Goal: Task Accomplishment & Management: Manage account settings

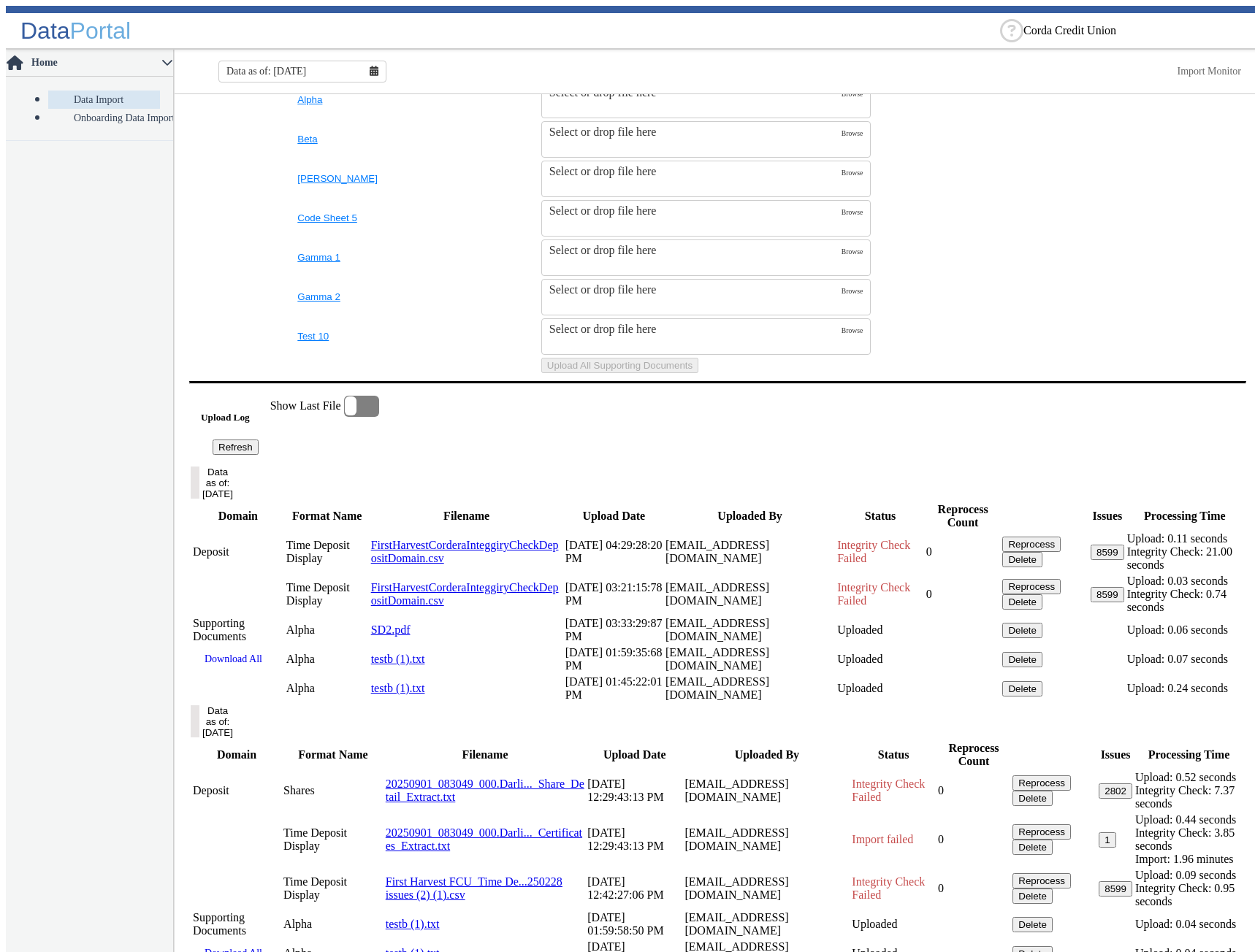
scroll to position [804, 0]
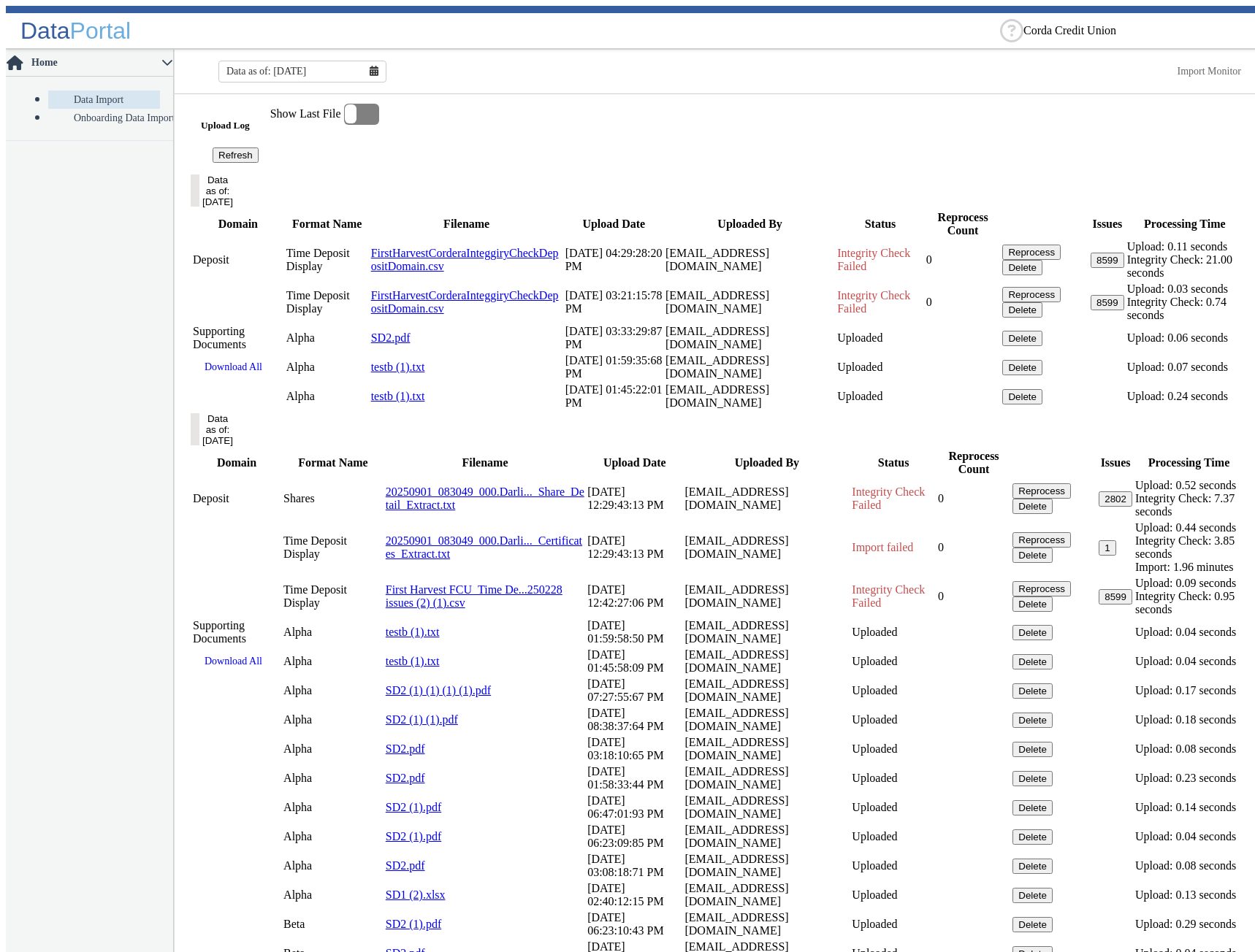
click at [200, 446] on button "Data as of: [DATE]" at bounding box center [195, 429] width 9 height 32
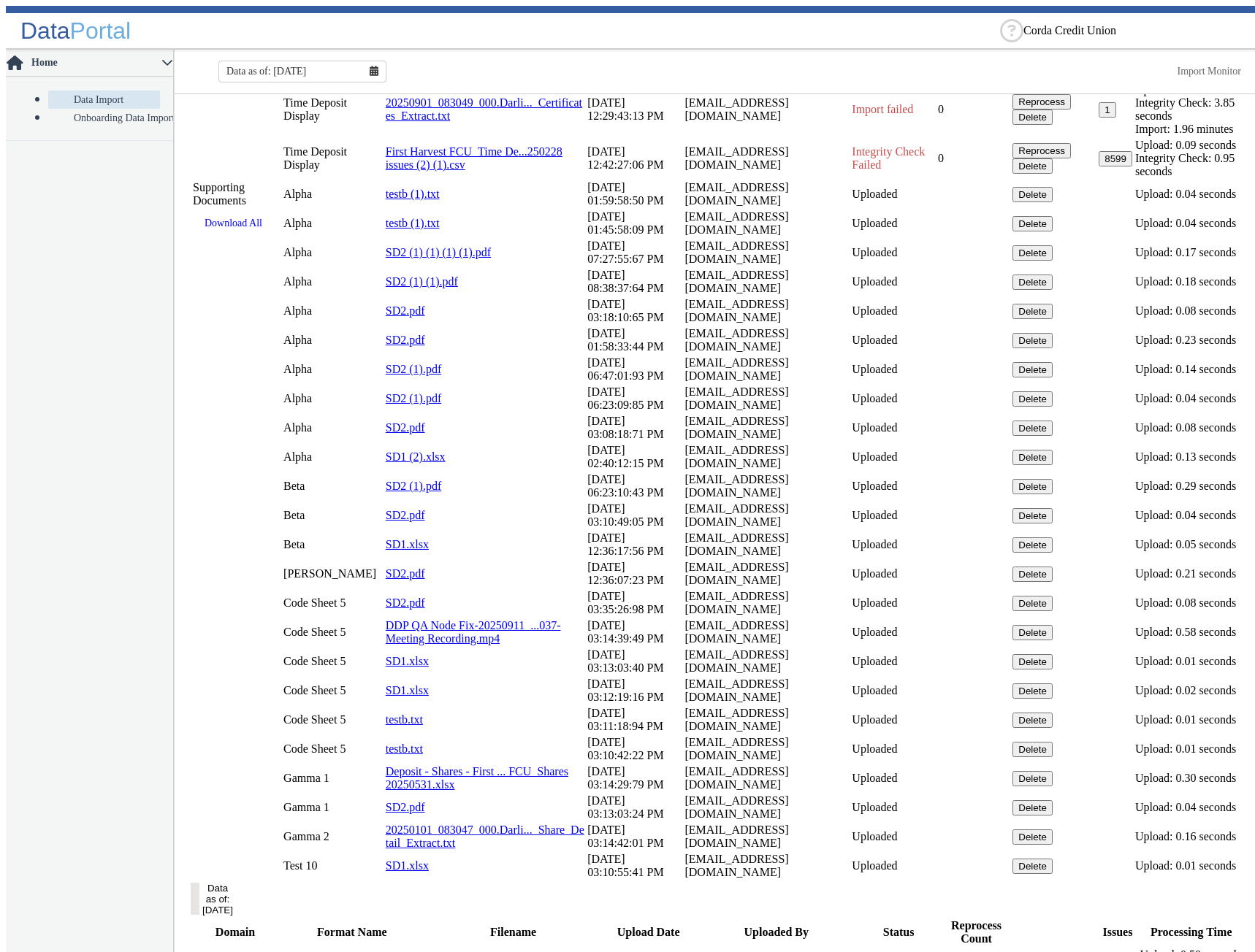
scroll to position [1314, 0]
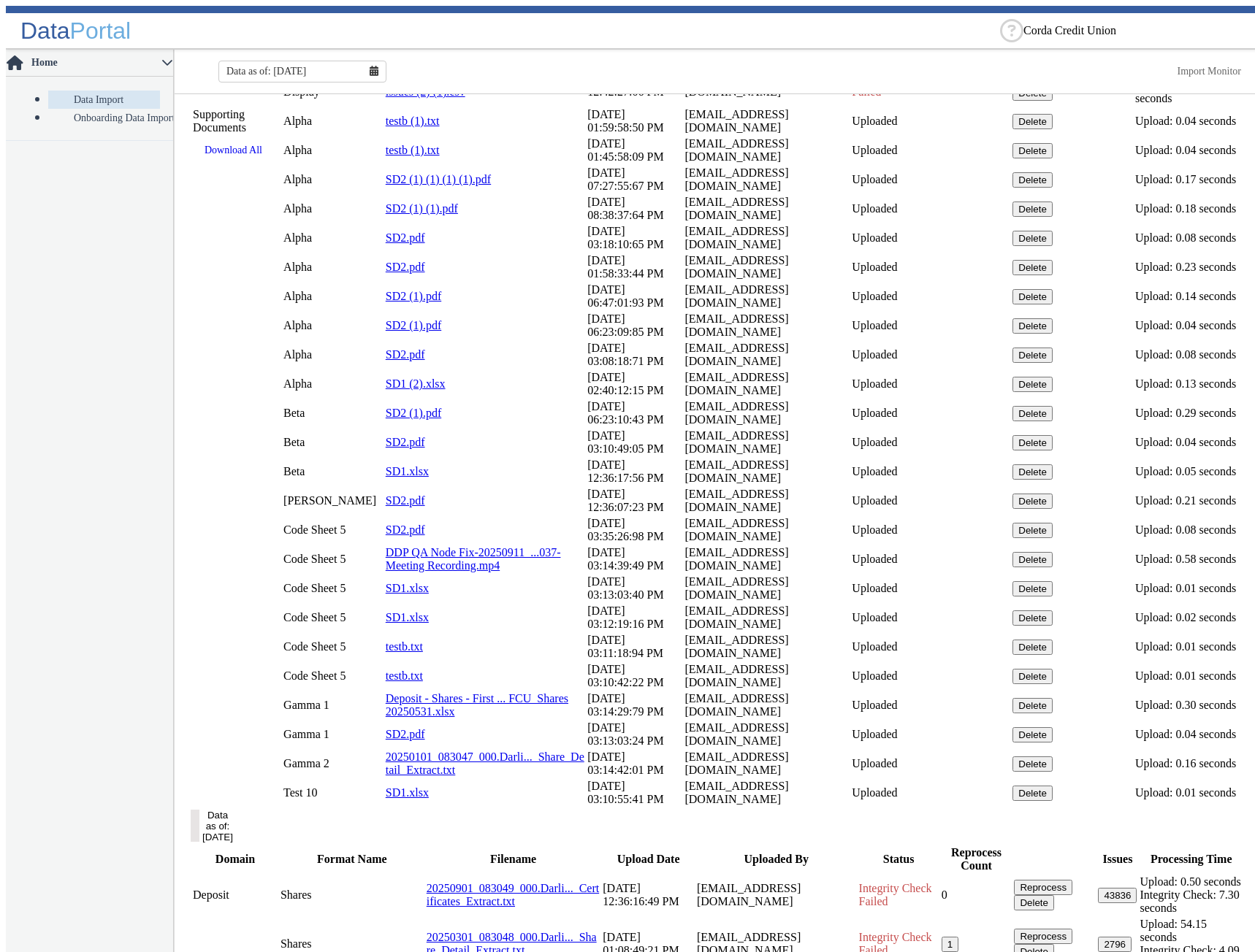
drag, startPoint x: 600, startPoint y: 687, endPoint x: 505, endPoint y: 685, distance: 95.0
click at [587, 135] on td "[DATE] 01:59:58:50 PM" at bounding box center [634, 121] width 96 height 27
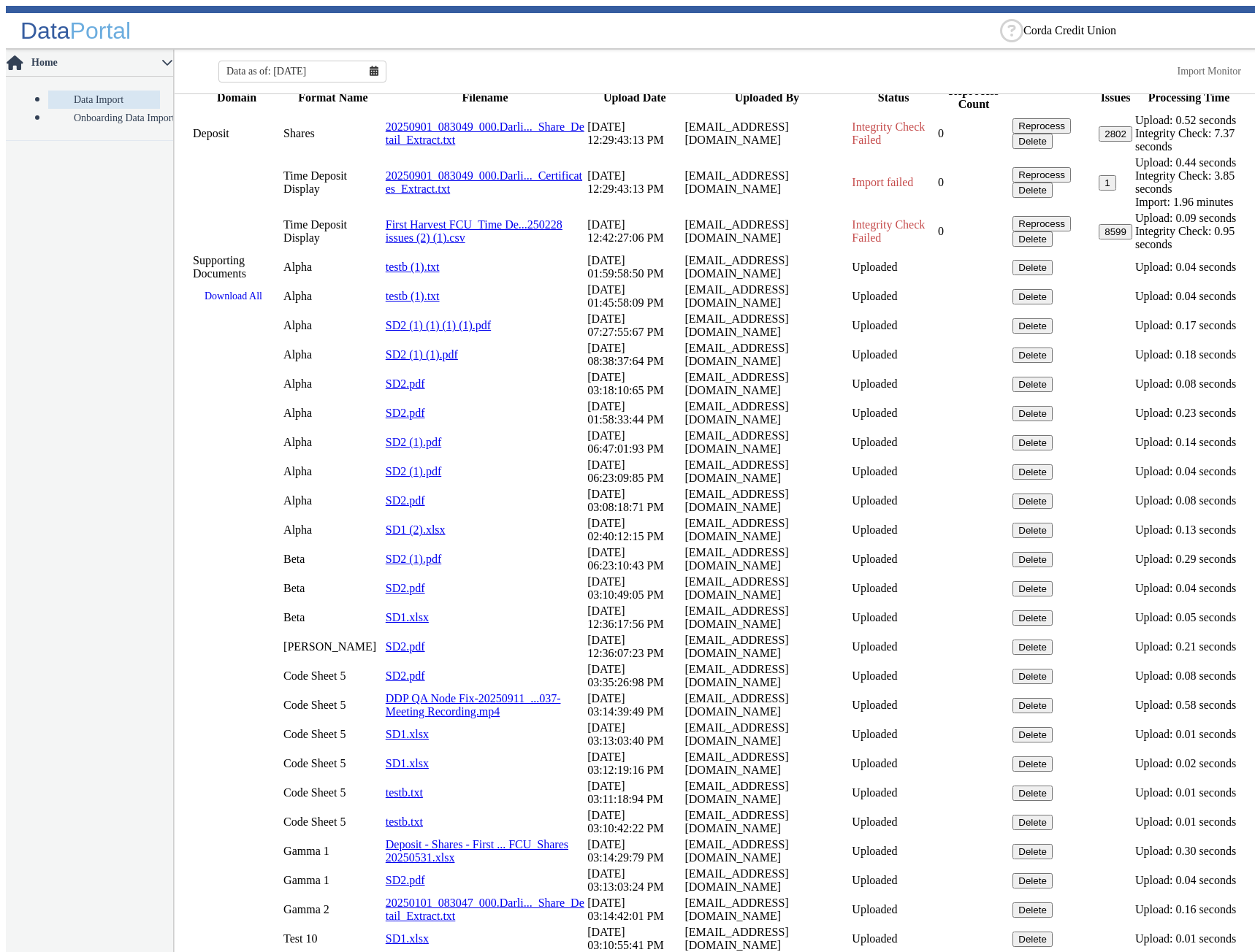
scroll to position [1096, 0]
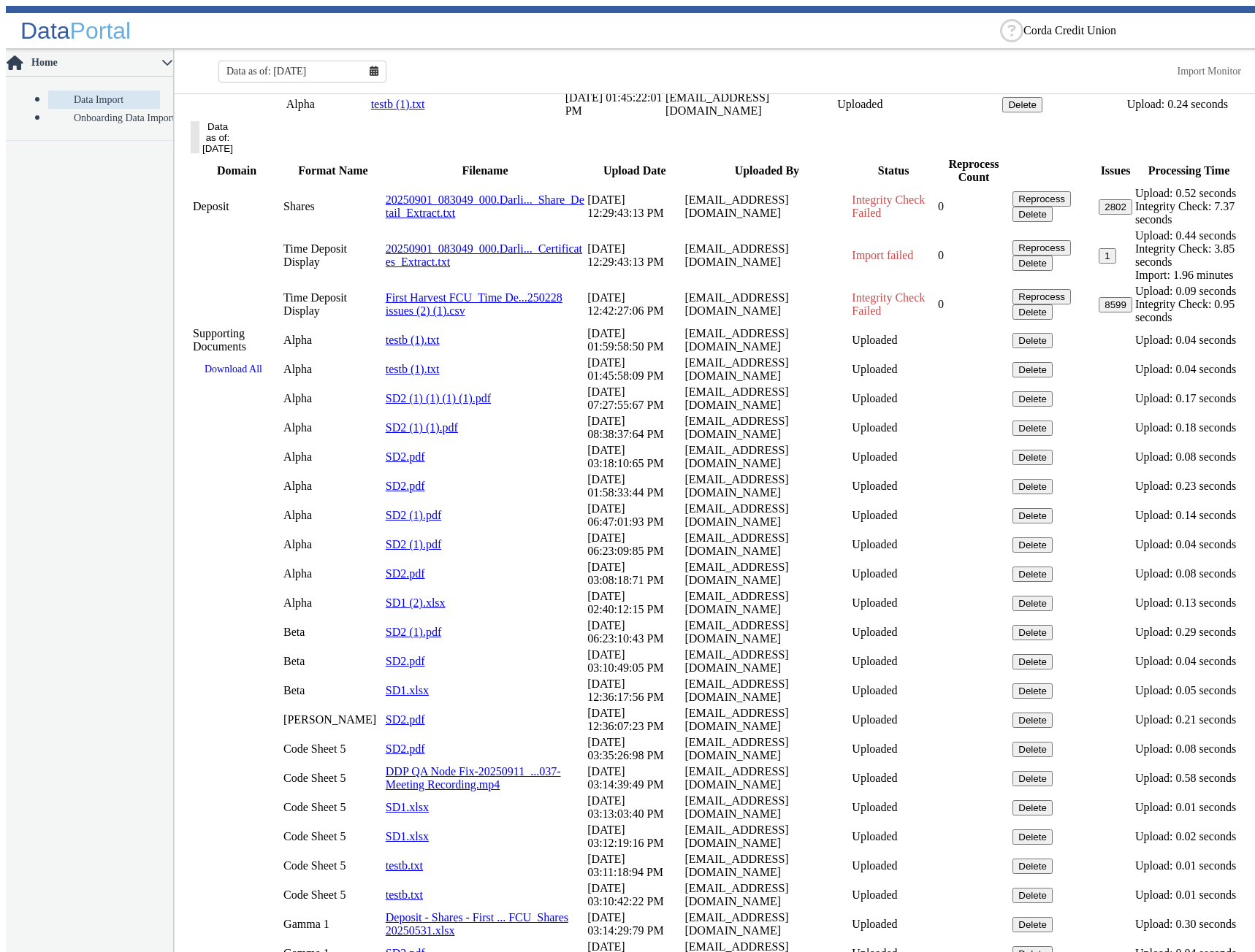
drag, startPoint x: 588, startPoint y: 430, endPoint x: 701, endPoint y: 373, distance: 126.6
click at [565, 89] on td "[DATE] 01:59:35:68 PM" at bounding box center [614, 75] width 99 height 27
click at [1002, 54] on button "Delete" at bounding box center [1022, 46] width 40 height 16
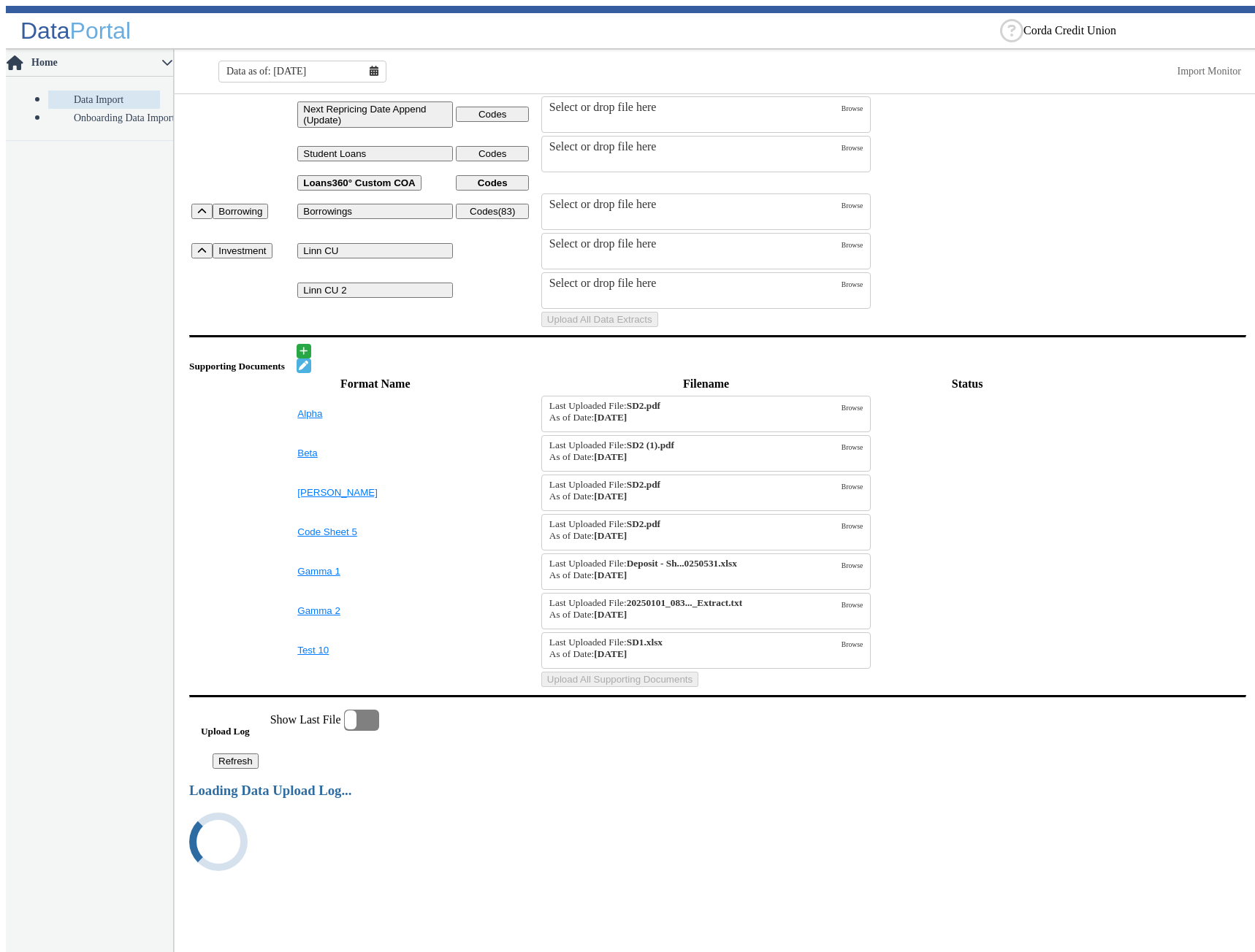
scroll to position [0, 0]
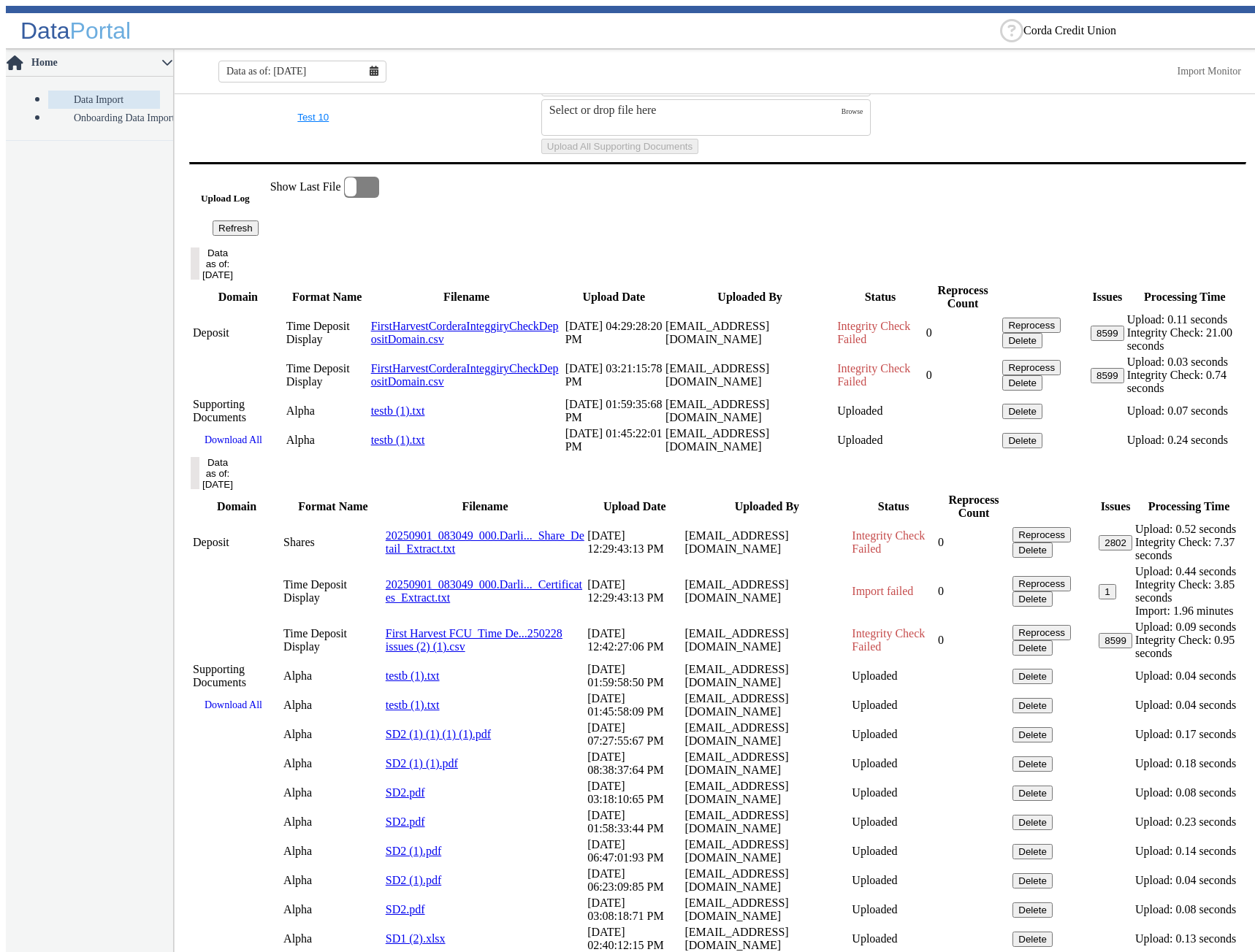
scroll to position [804, 0]
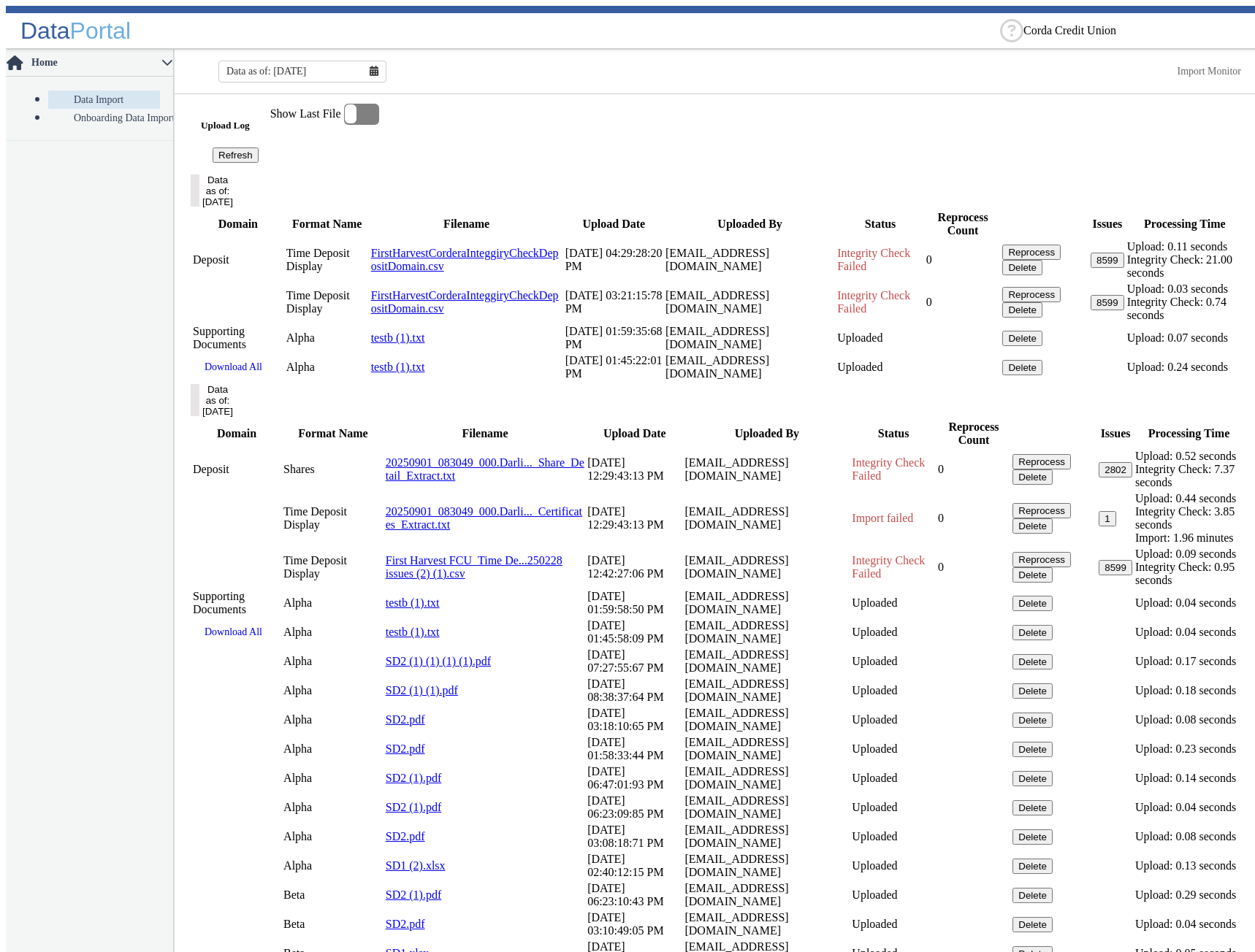
drag, startPoint x: 600, startPoint y: 677, endPoint x: 507, endPoint y: 675, distance: 93.0
click at [565, 352] on td "[DATE] 01:59:35:68 PM" at bounding box center [614, 338] width 99 height 27
click at [665, 352] on td "[EMAIL_ADDRESS][DOMAIN_NAME]" at bounding box center [750, 338] width 170 height 27
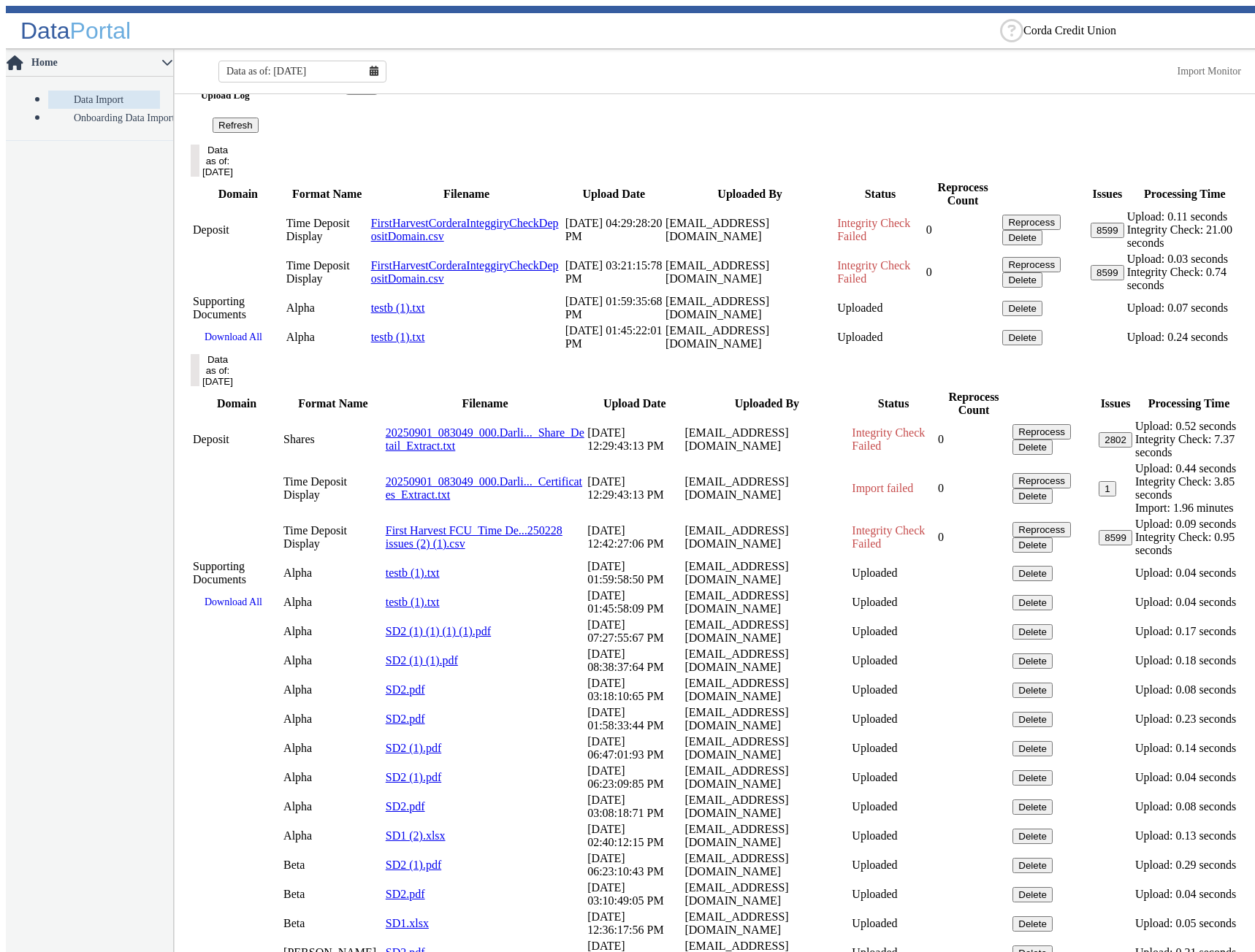
click at [200, 386] on button "Data as of: [DATE]" at bounding box center [195, 370] width 9 height 32
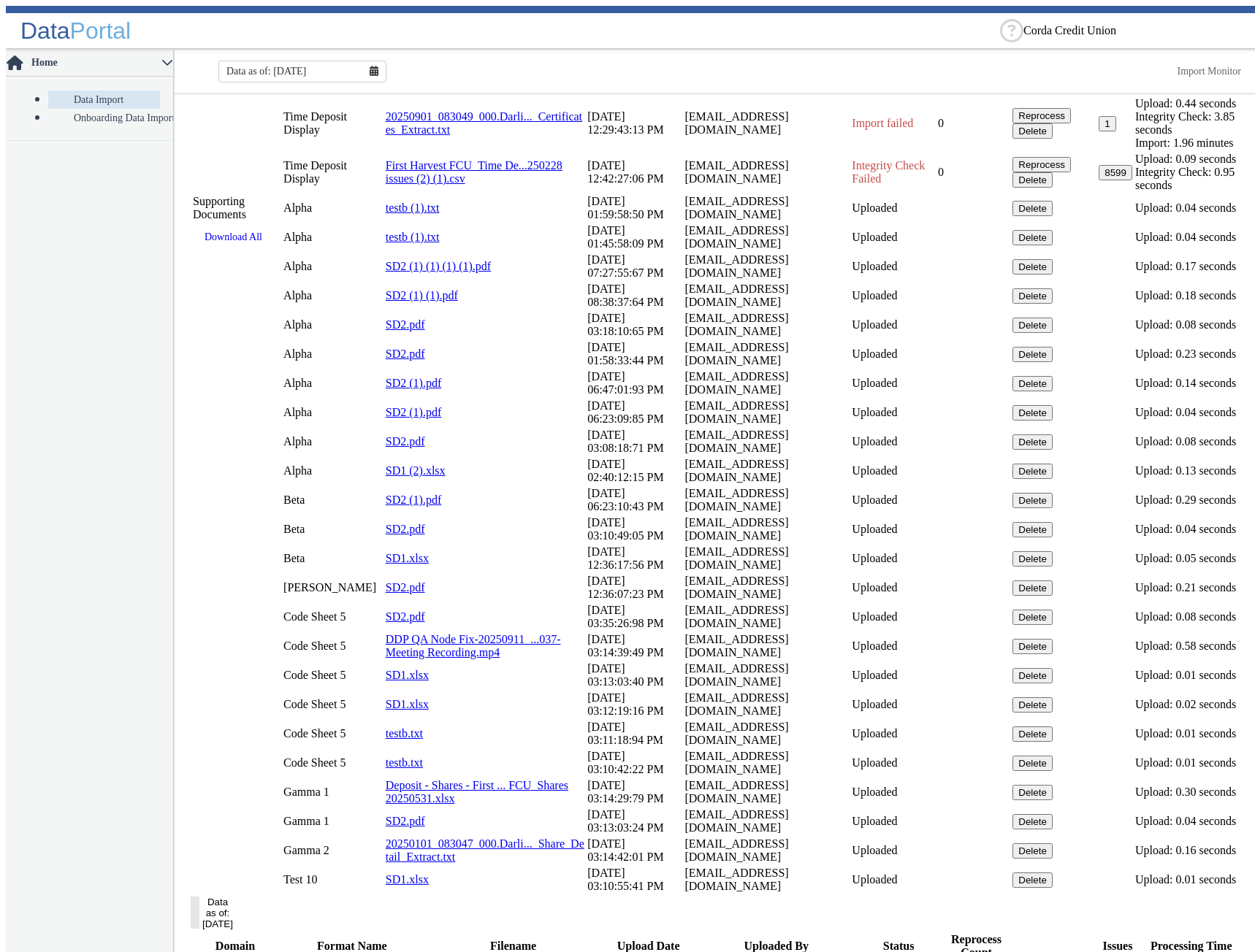
drag, startPoint x: 512, startPoint y: 284, endPoint x: 554, endPoint y: 284, distance: 42.0
drag, startPoint x: 515, startPoint y: 757, endPoint x: 557, endPoint y: 760, distance: 42.1
click at [587, 222] on td "[DATE] 01:59:58:50 PM" at bounding box center [634, 208] width 96 height 27
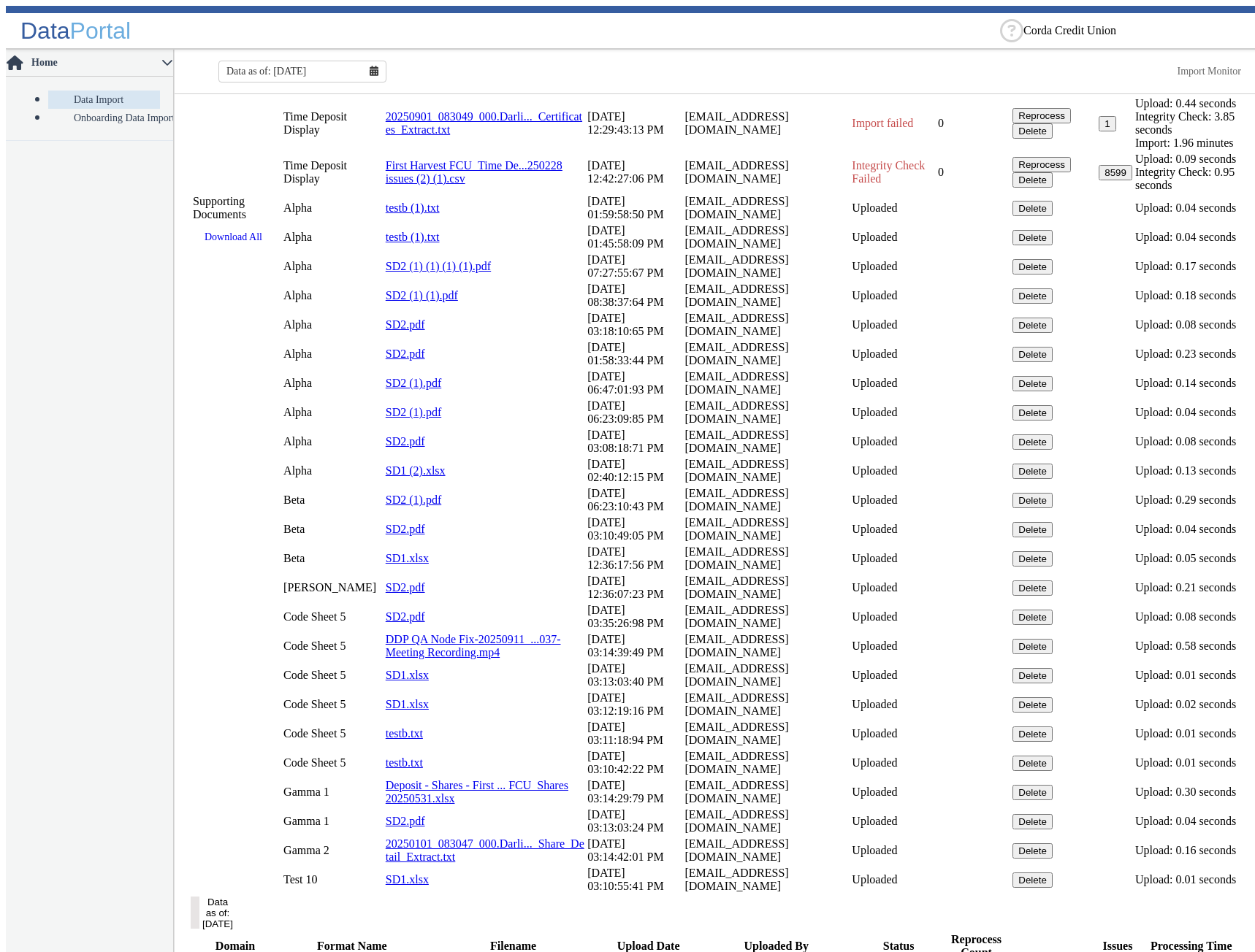
drag, startPoint x: 596, startPoint y: 760, endPoint x: 492, endPoint y: 760, distance: 104.0
click at [492, 222] on tr "Supporting Documents Alpha testb (1).txt [DATE] 01:59:58:50 PM [EMAIL_ADDRESS][…" at bounding box center [718, 208] width 1051 height 27
click at [200, 21] on button "Data as of: [DATE]" at bounding box center [195, 5] width 9 height 32
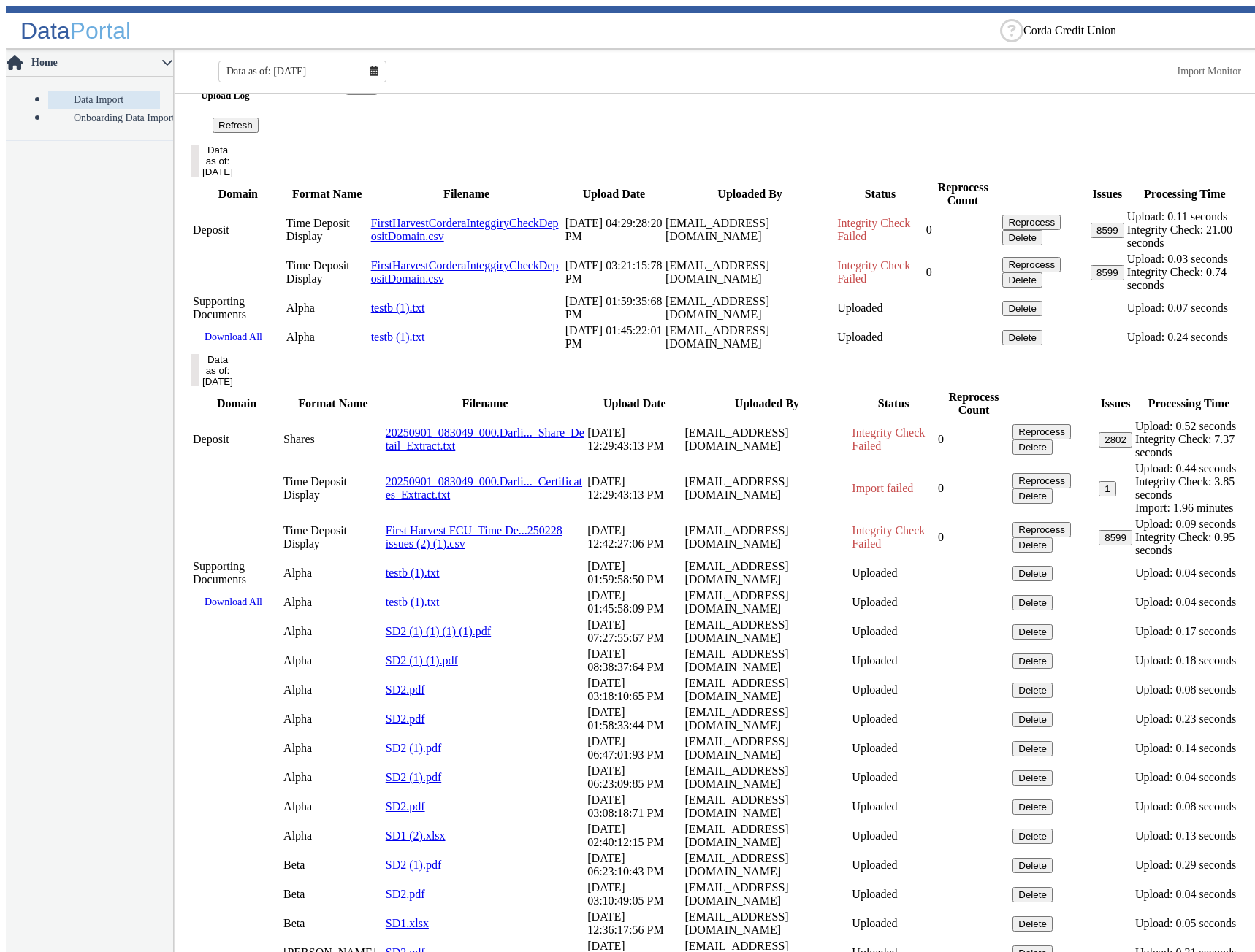
scroll to position [541, 0]
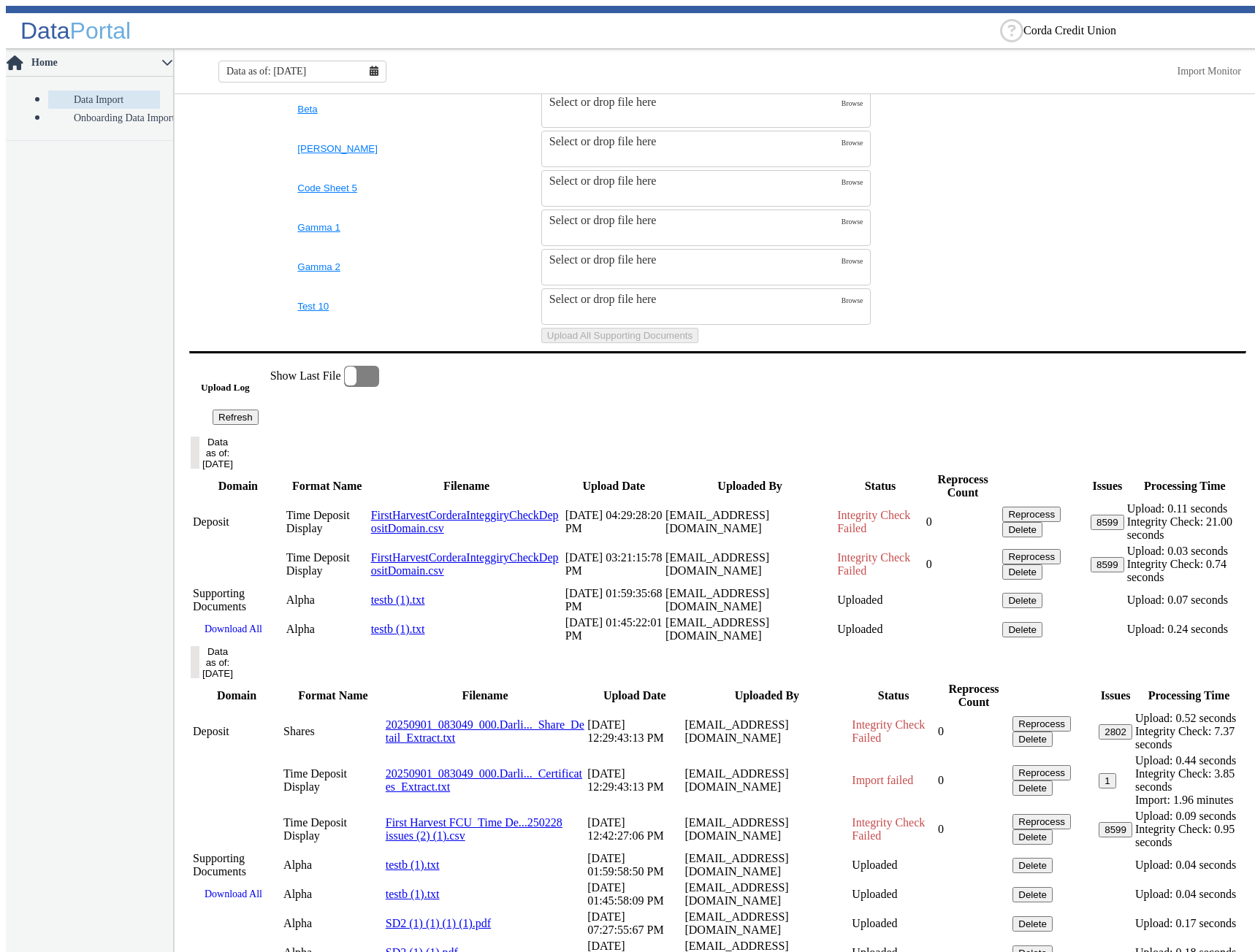
click at [200, 469] on button "Data as of: [DATE]" at bounding box center [195, 452] width 9 height 32
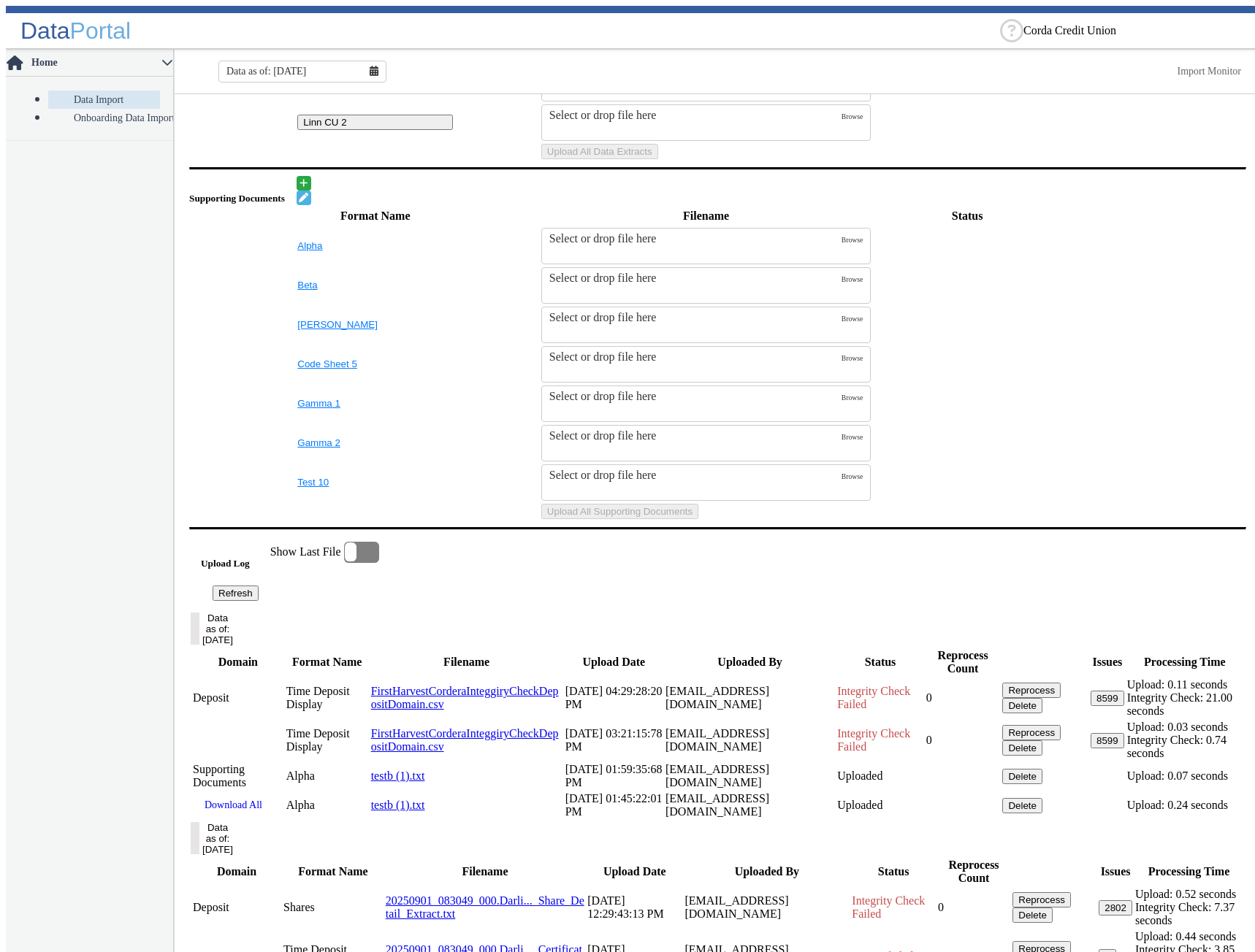
scroll to position [508, 0]
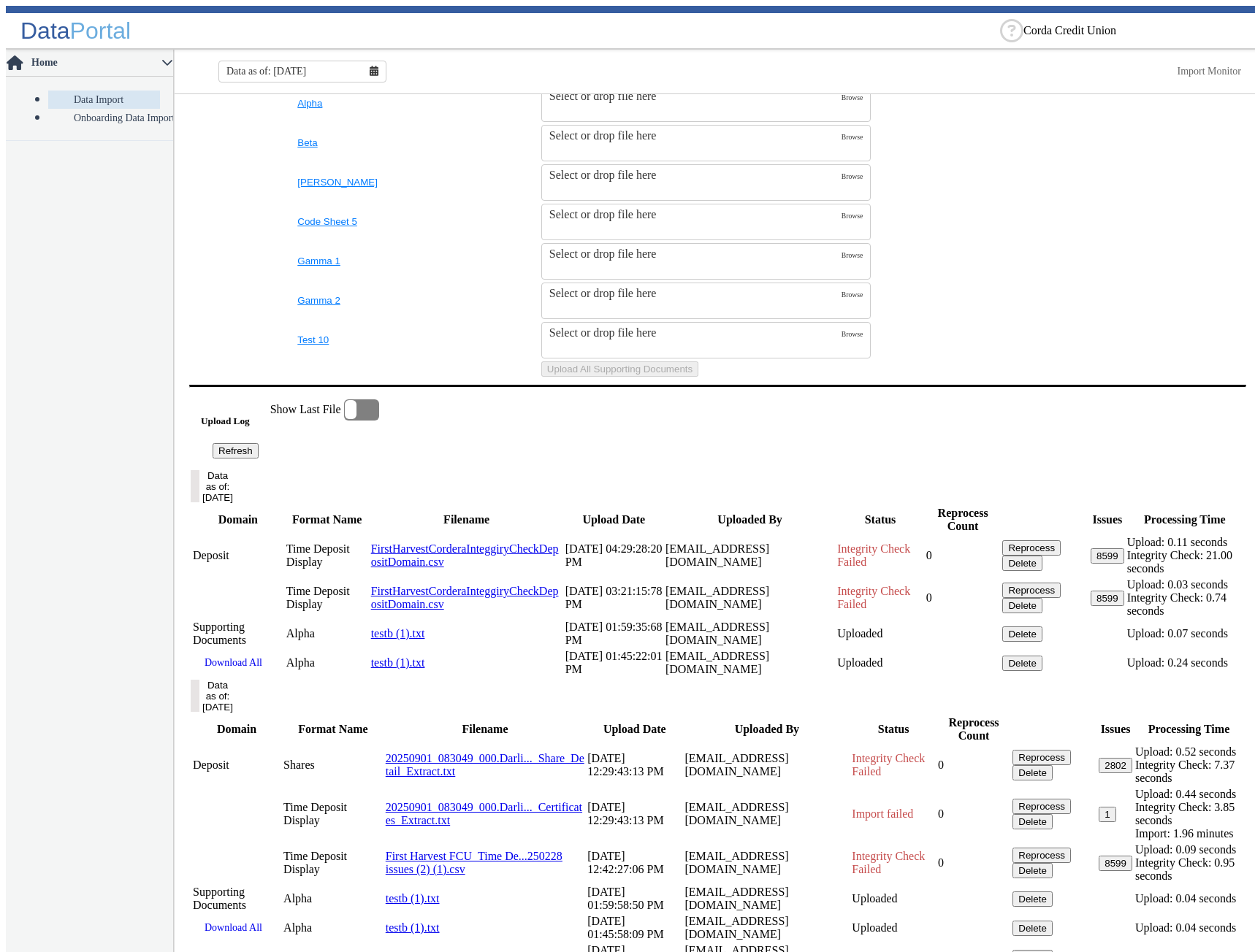
click at [1116, 379] on table "Format Name Filename Status Alpha Select or drop file here Browse Beta Select o…" at bounding box center [718, 221] width 1057 height 316
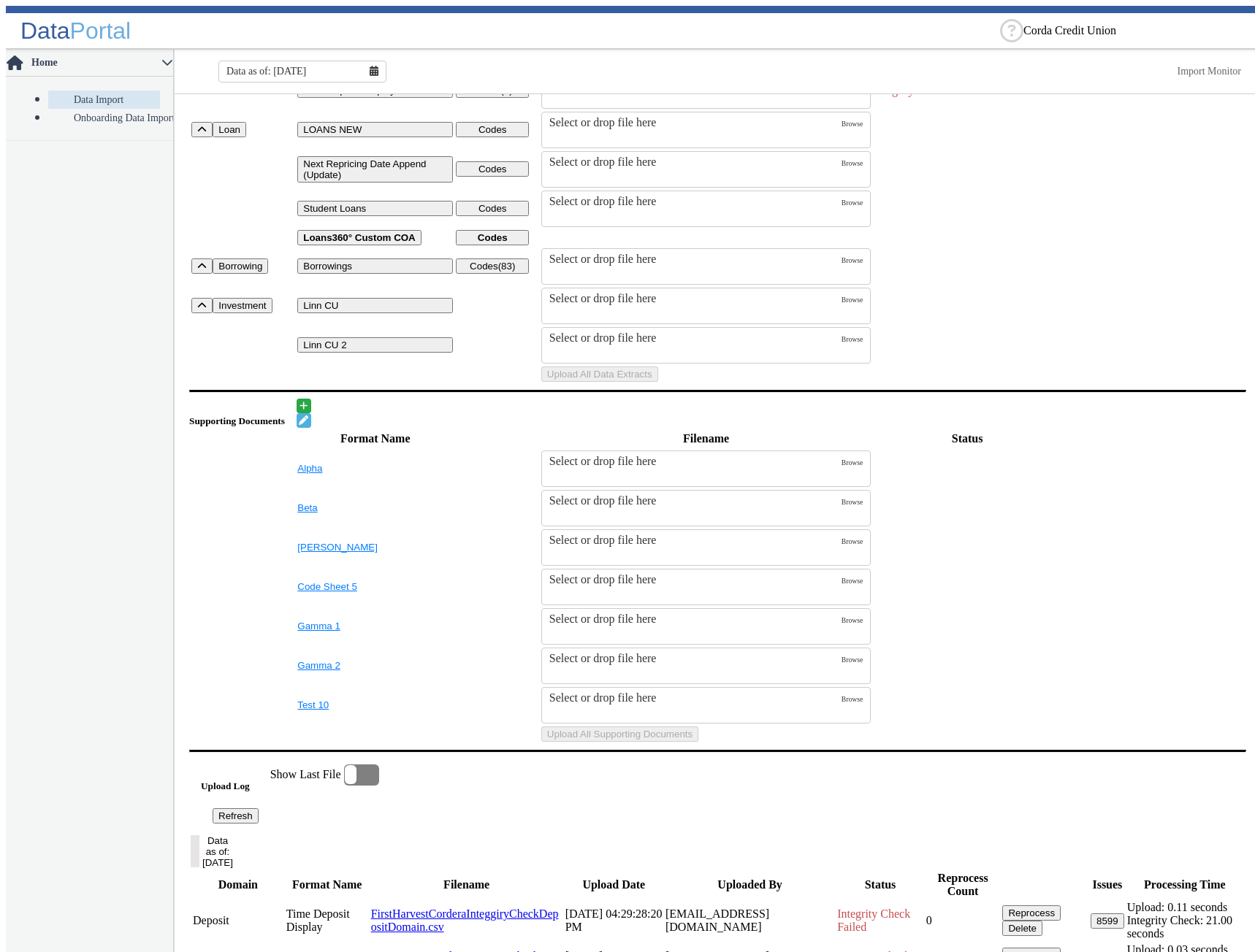
scroll to position [0, 0]
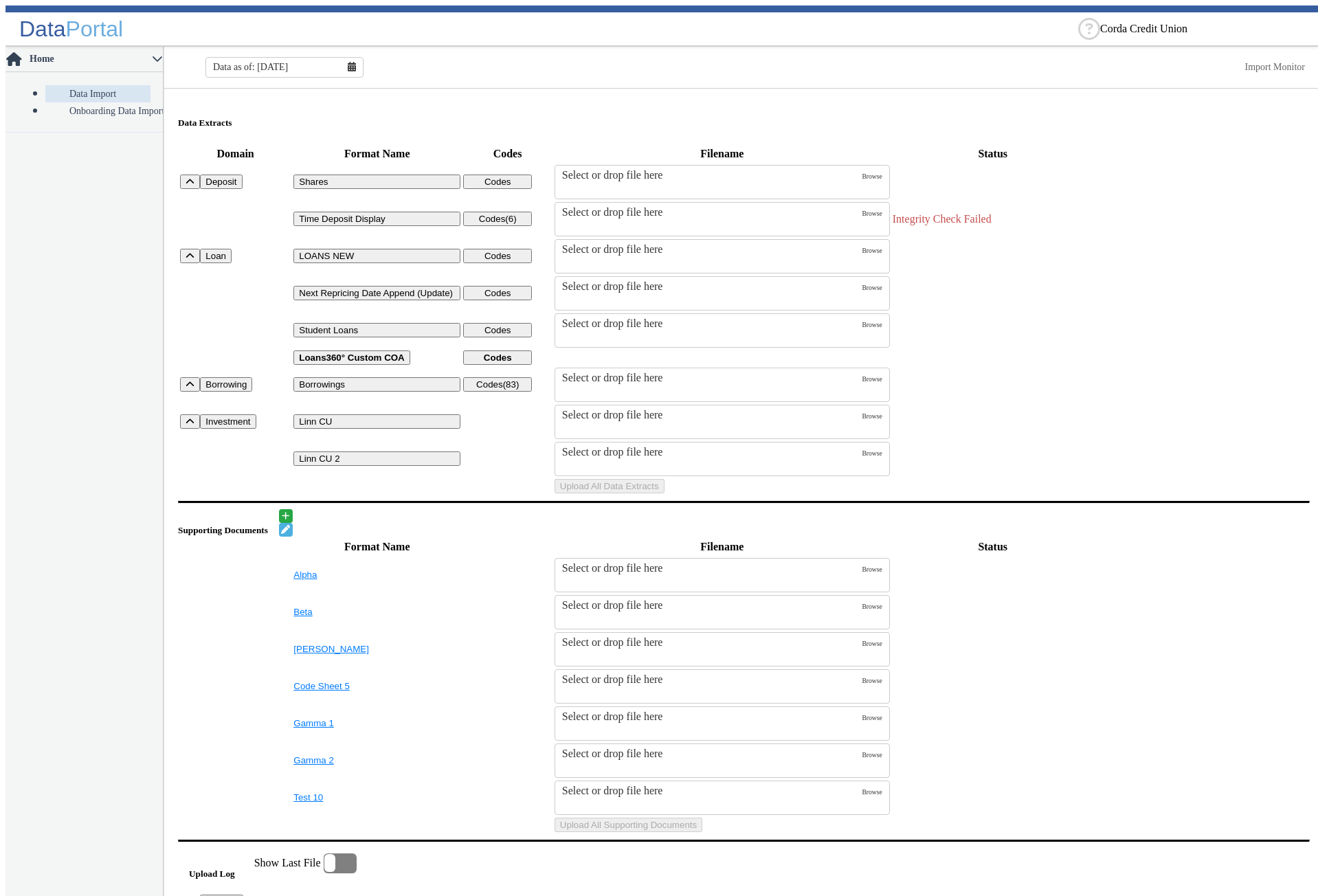
click at [1182, 214] on table "Domain Format Name Codes Filename Status Deposit Shares Codes Select or drop fi…" at bounding box center [744, 320] width 1132 height 352
drag, startPoint x: 1175, startPoint y: 214, endPoint x: 1197, endPoint y: 175, distance: 44.8
click at [1176, 214] on table "Domain Format Name Codes Filename Status Deposit Shares Codes Select or drop fi…" at bounding box center [744, 320] width 1132 height 352
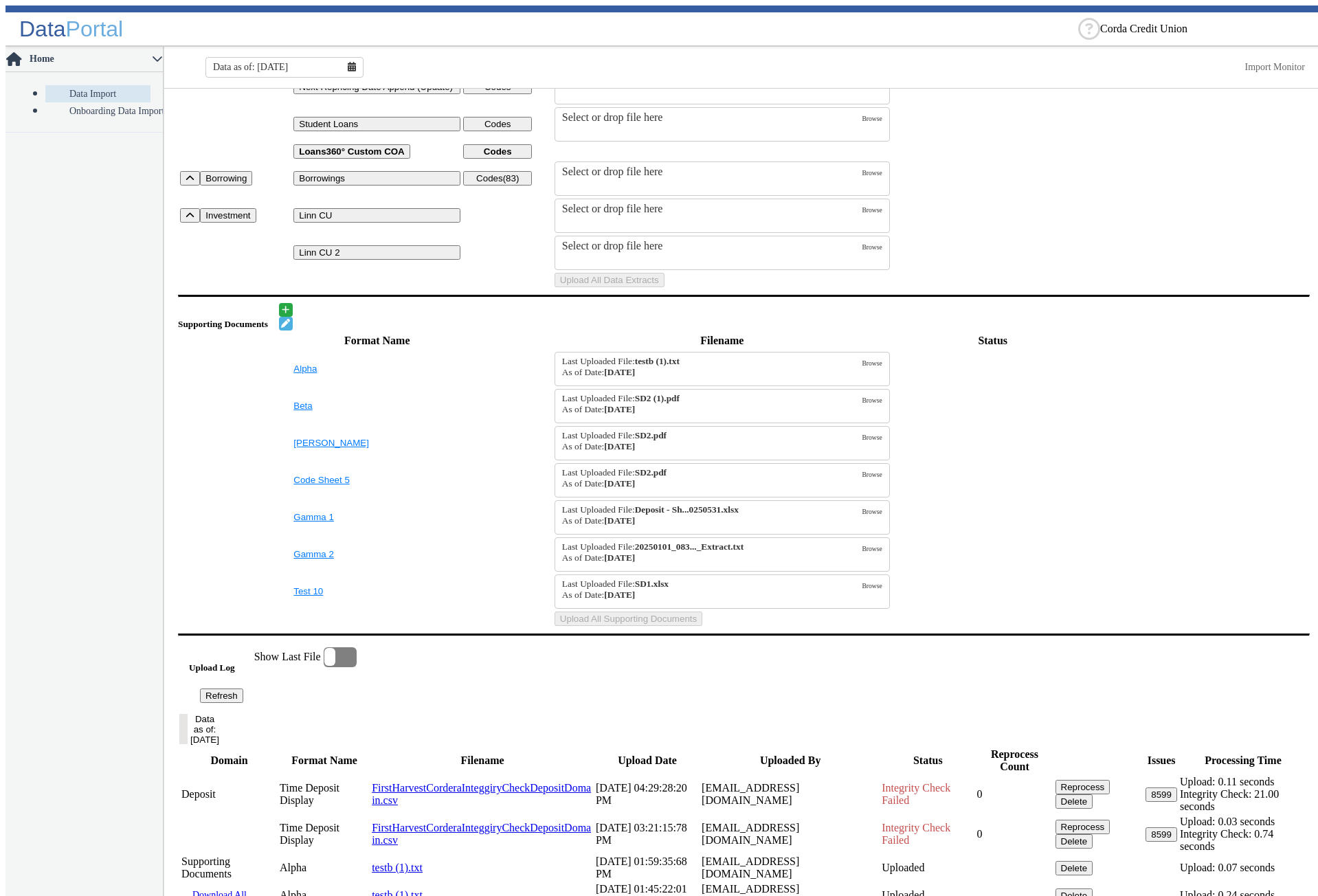
scroll to position [619, 0]
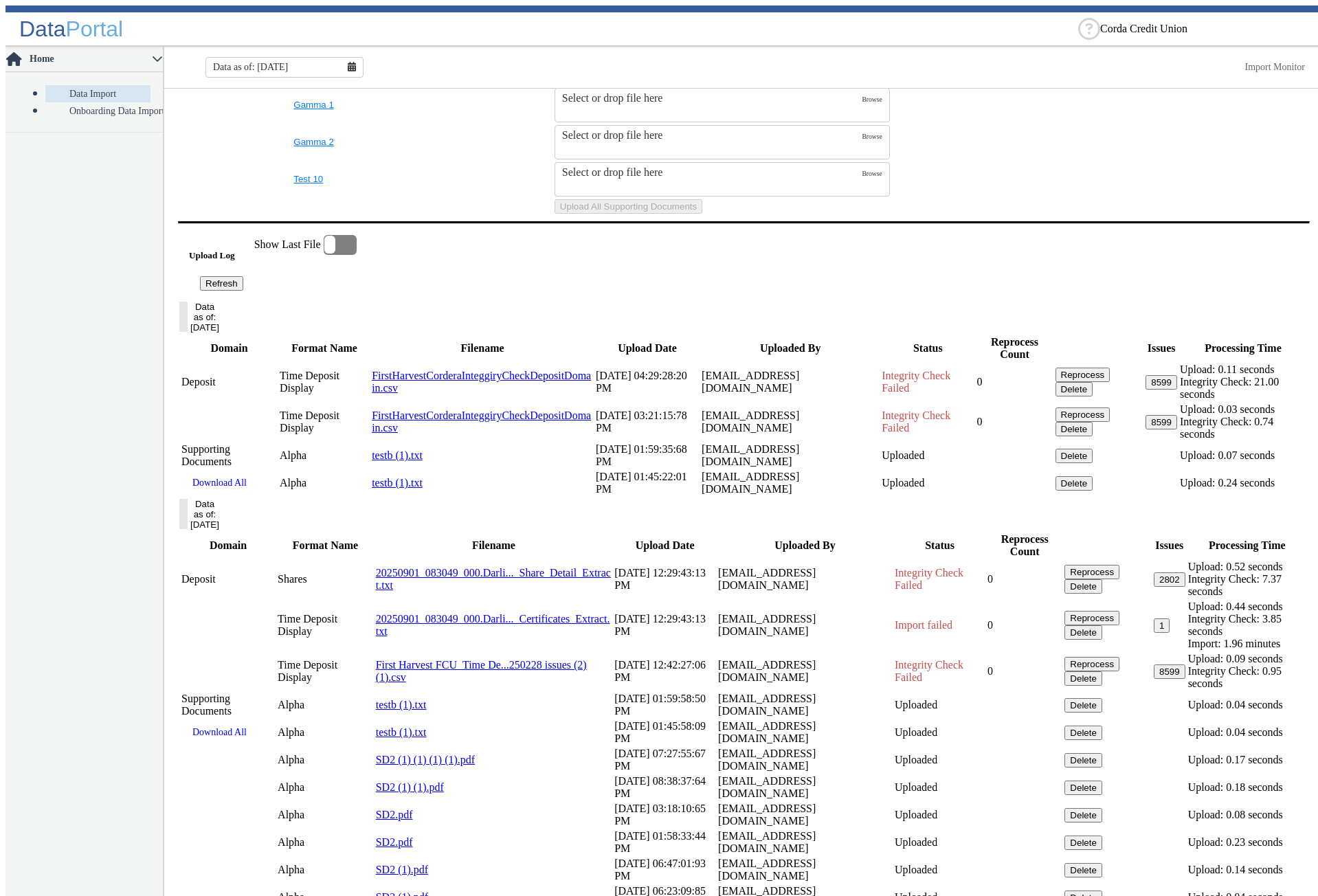
drag, startPoint x: 558, startPoint y: 704, endPoint x: 629, endPoint y: 704, distance: 71.0
click at [629, 469] on td "[DATE] 01:59:35:68 PM" at bounding box center [647, 456] width 104 height 26
drag, startPoint x: 559, startPoint y: 748, endPoint x: 619, endPoint y: 748, distance: 60.0
click at [619, 496] on td "[DATE] 01:45:22:01 PM" at bounding box center [647, 483] width 104 height 26
click at [595, 469] on td "[DATE] 01:59:35:68 PM" at bounding box center [647, 456] width 104 height 26
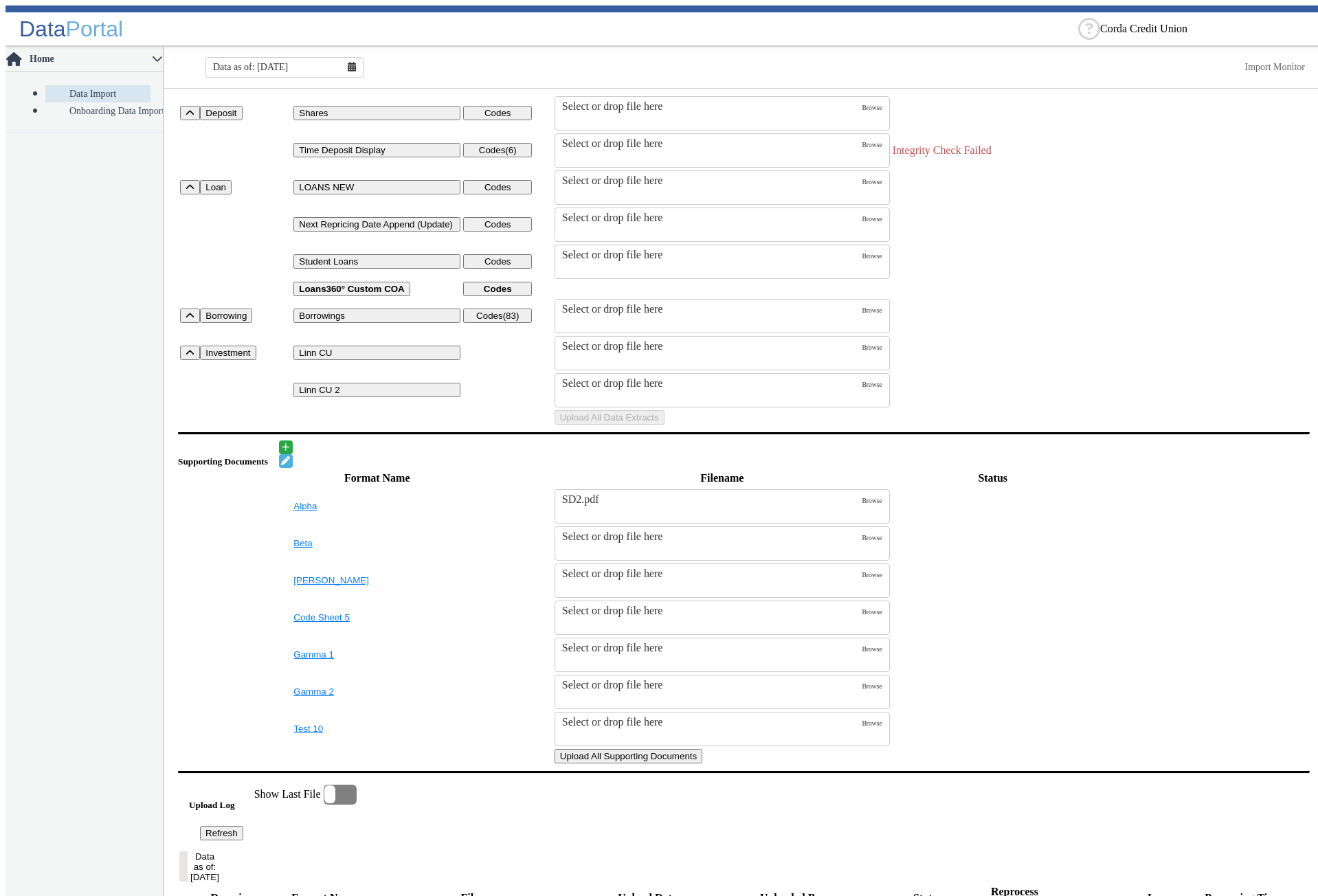
scroll to position [275, 0]
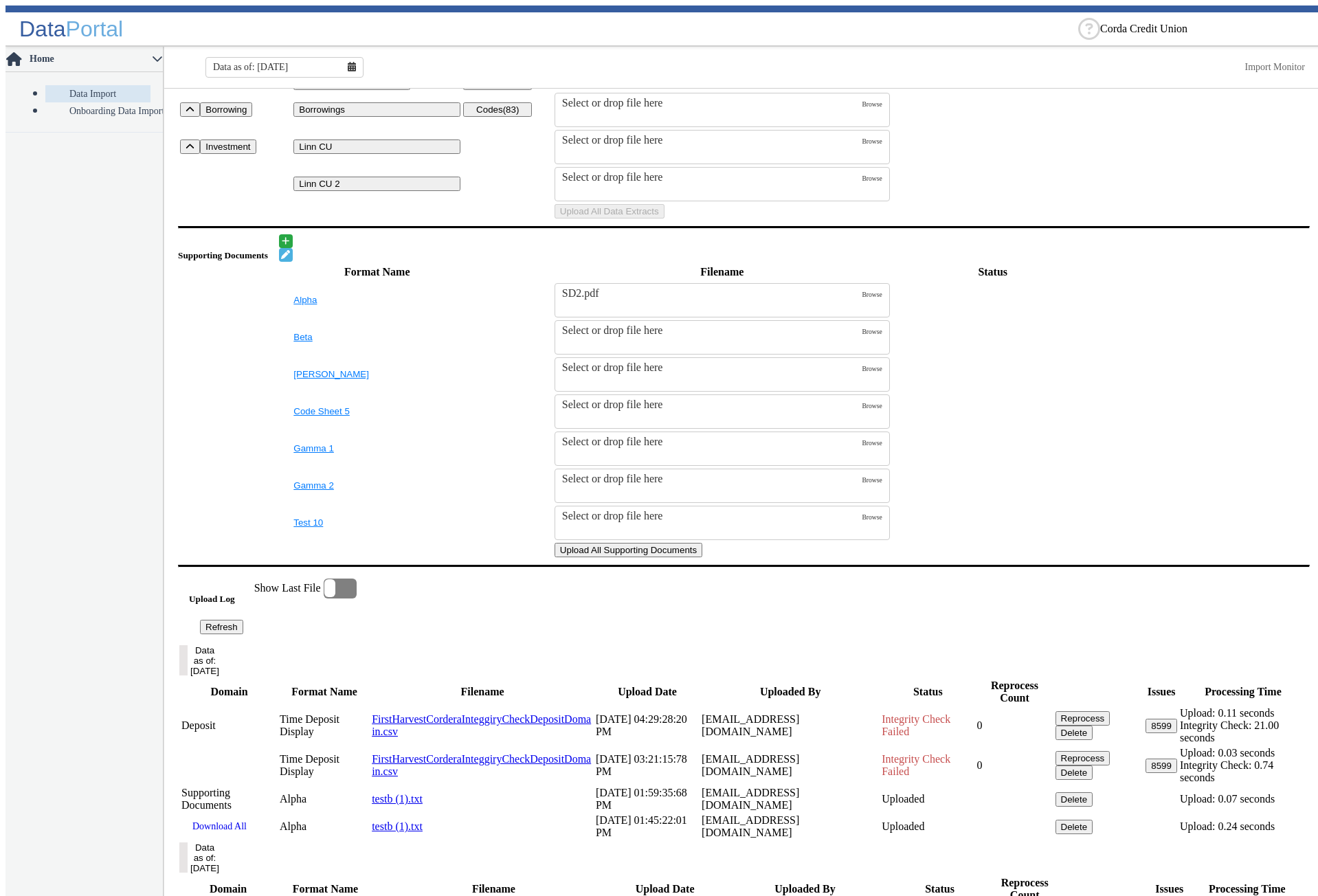
click at [702, 557] on button "Upload All Supporting Documents" at bounding box center [629, 550] width 148 height 15
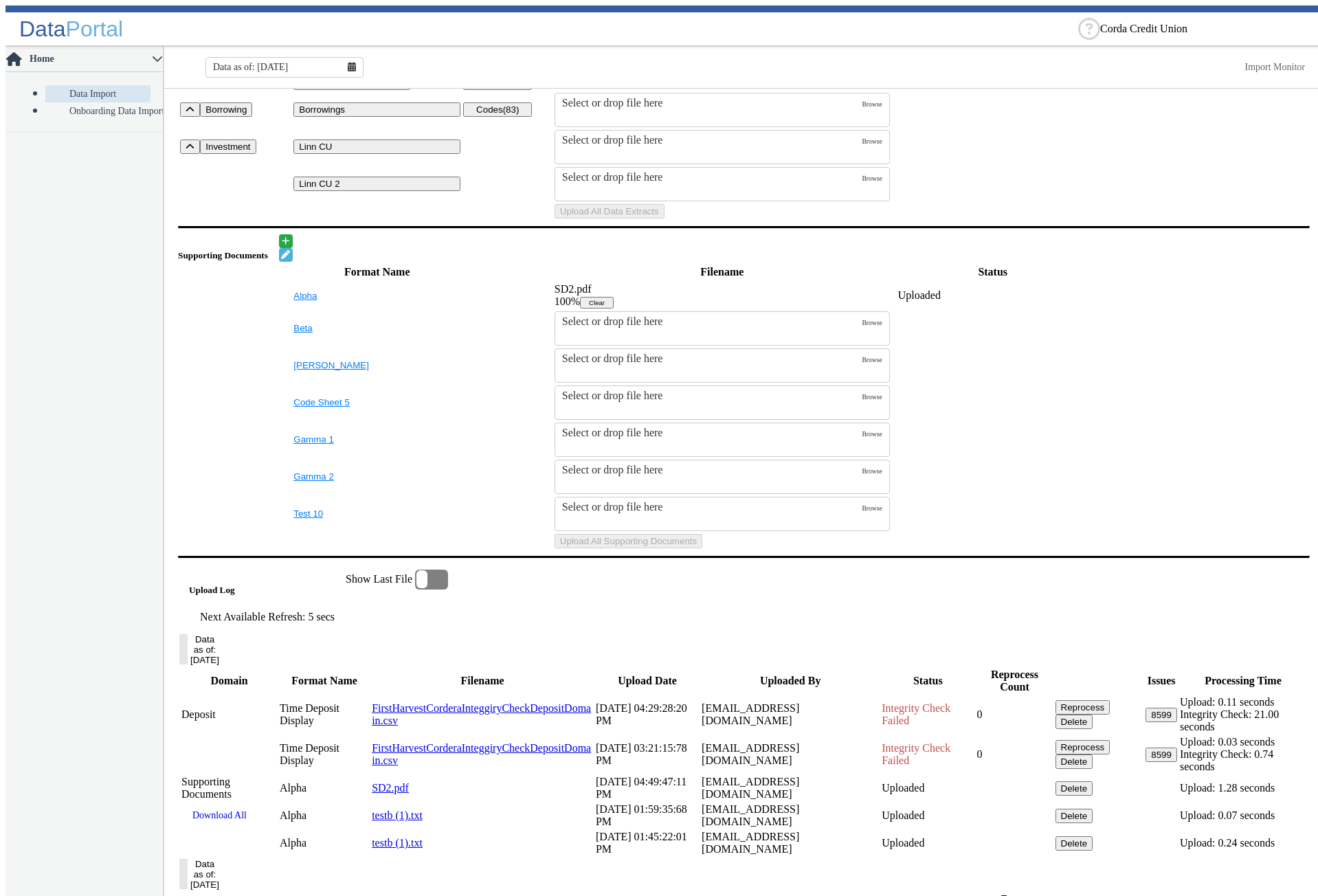
click at [349, 62] on icon at bounding box center [352, 66] width 9 height 9
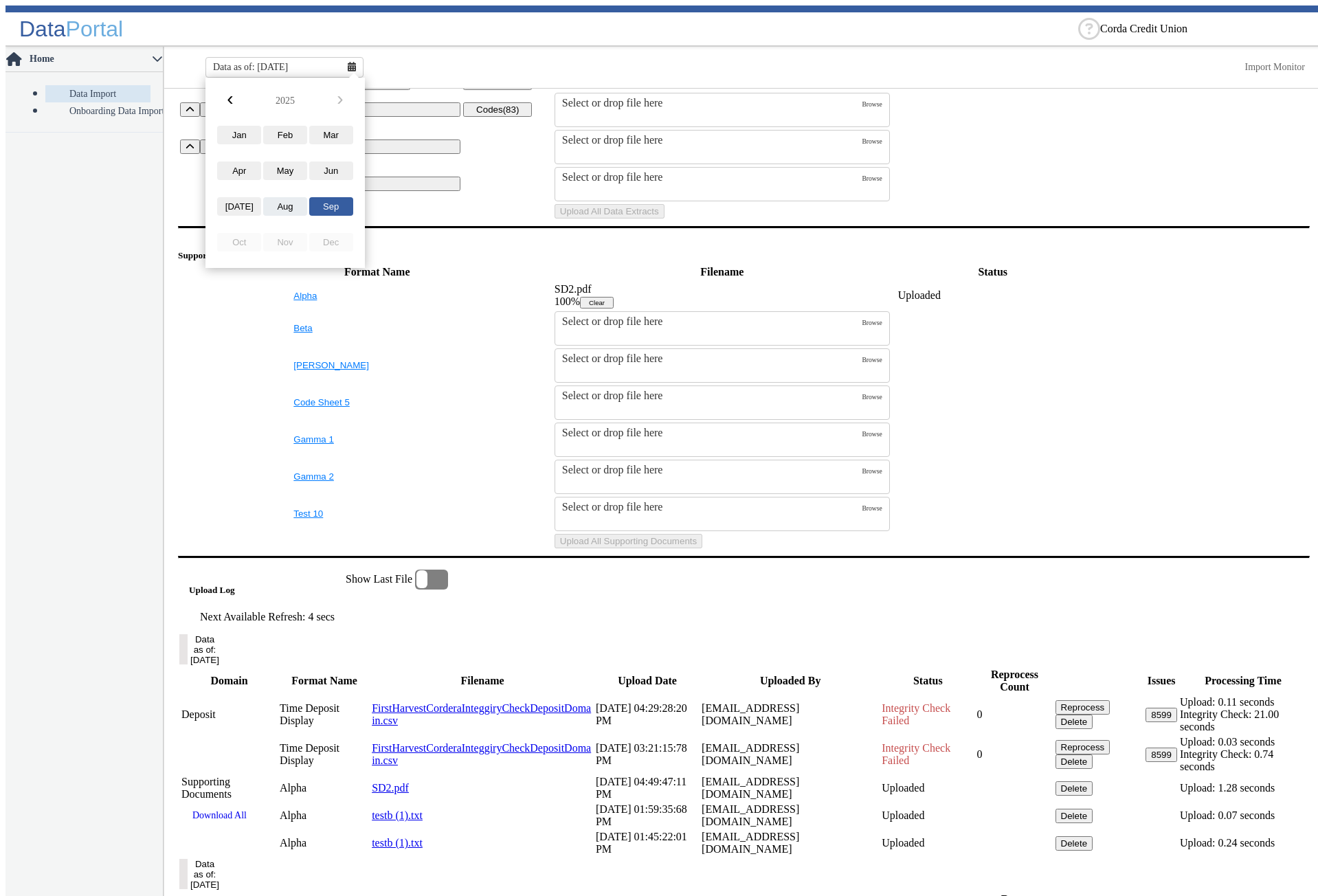
click at [269, 203] on button "Aug" at bounding box center [285, 207] width 44 height 19
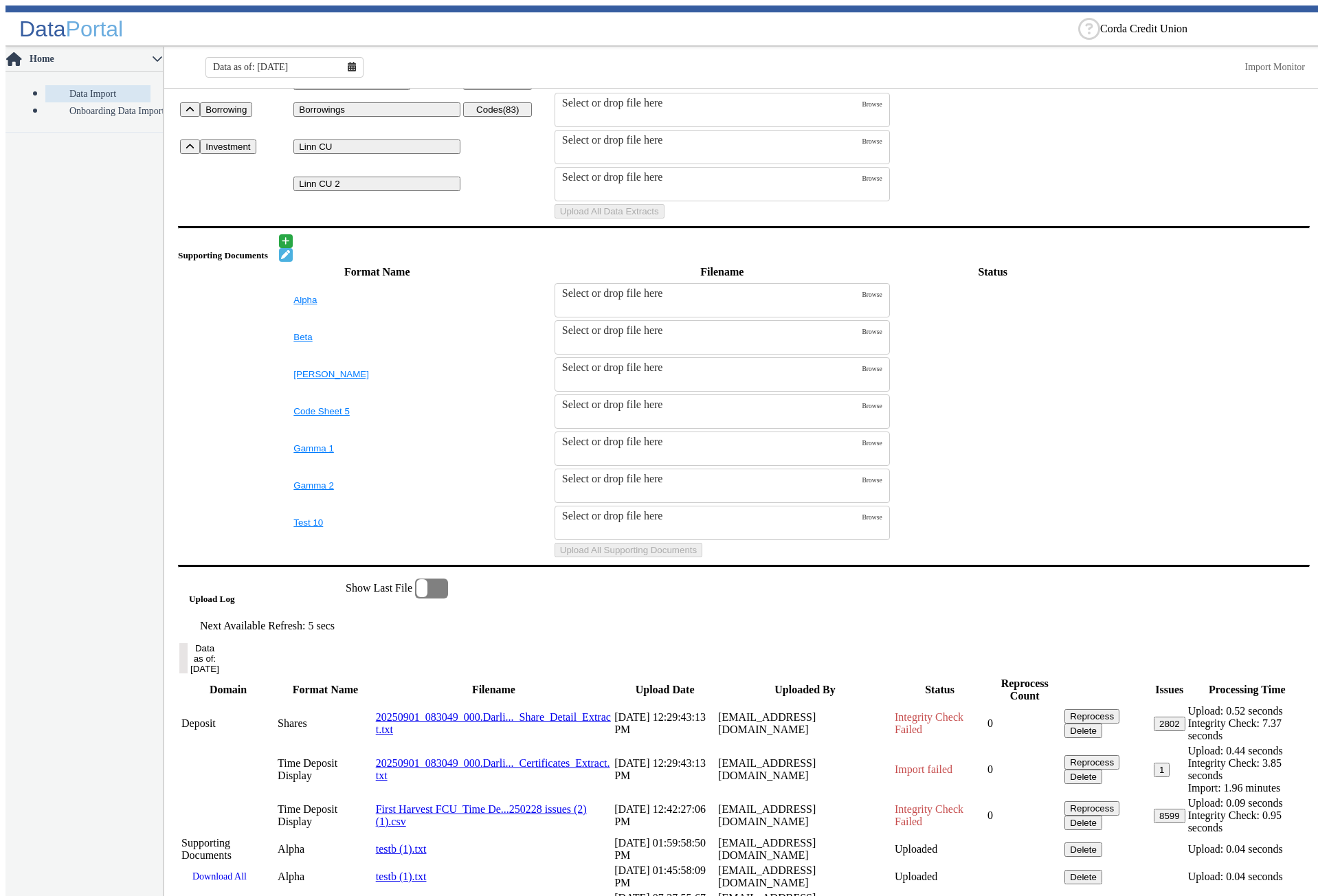
click at [1147, 422] on table "Format Name Filename Status Alpha Select or drop file here Browse Beta Select o…" at bounding box center [744, 410] width 1132 height 297
click at [1141, 435] on table "Format Name Filename Status Alpha Select or drop file here Browse Beta Select o…" at bounding box center [744, 410] width 1132 height 297
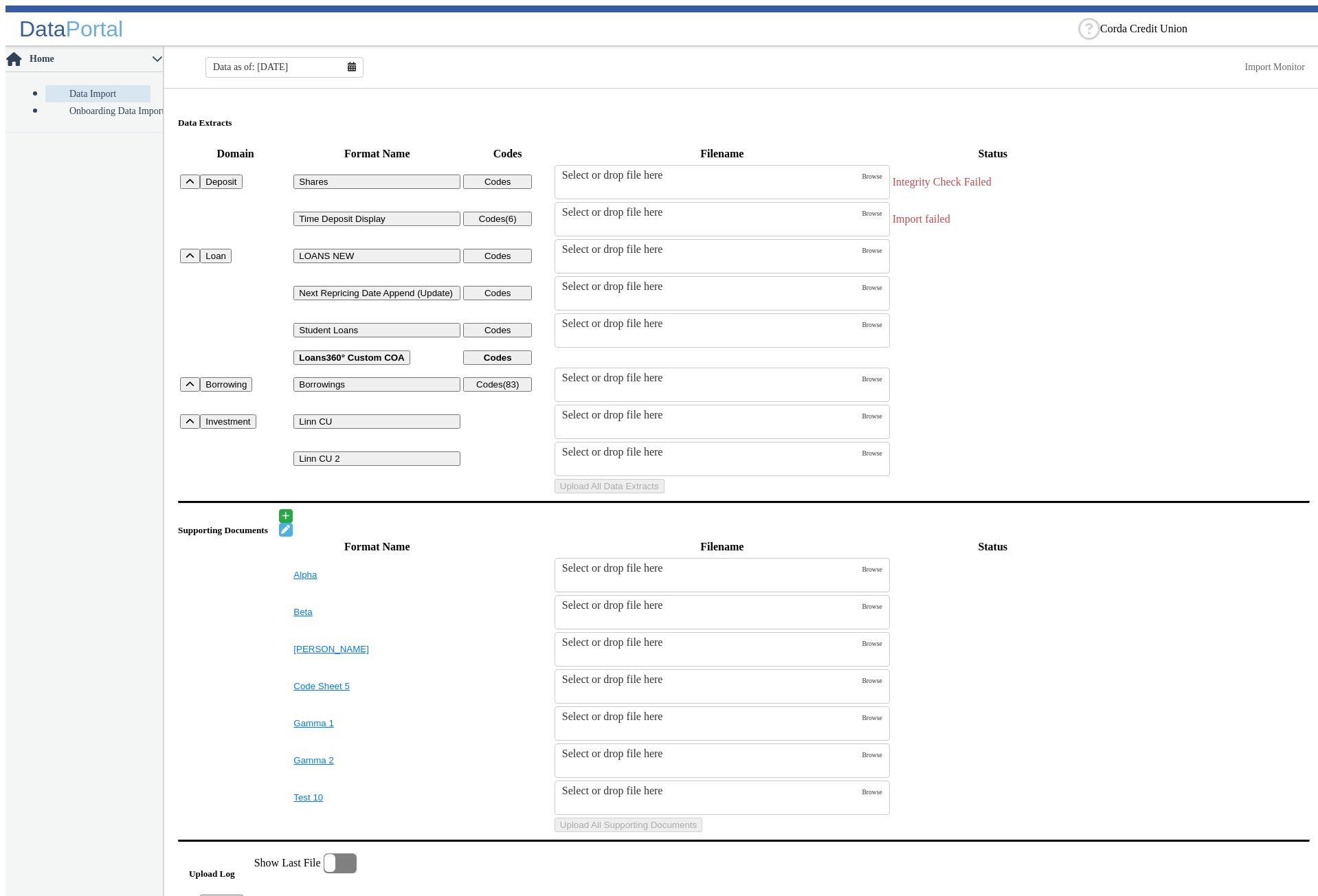
click at [1247, 495] on table "Domain Format Name Codes Filename Status Deposit Shares Codes Select or drop fi…" at bounding box center [744, 320] width 1132 height 352
drag, startPoint x: 605, startPoint y: 220, endPoint x: 655, endPoint y: 220, distance: 50.0
click at [635, 220] on strong "[DATE]" at bounding box center [619, 222] width 31 height 10
click at [1122, 199] on table "Domain Format Name Codes Filename Status Deposit Shares Codes Select or drop fi…" at bounding box center [744, 320] width 1132 height 352
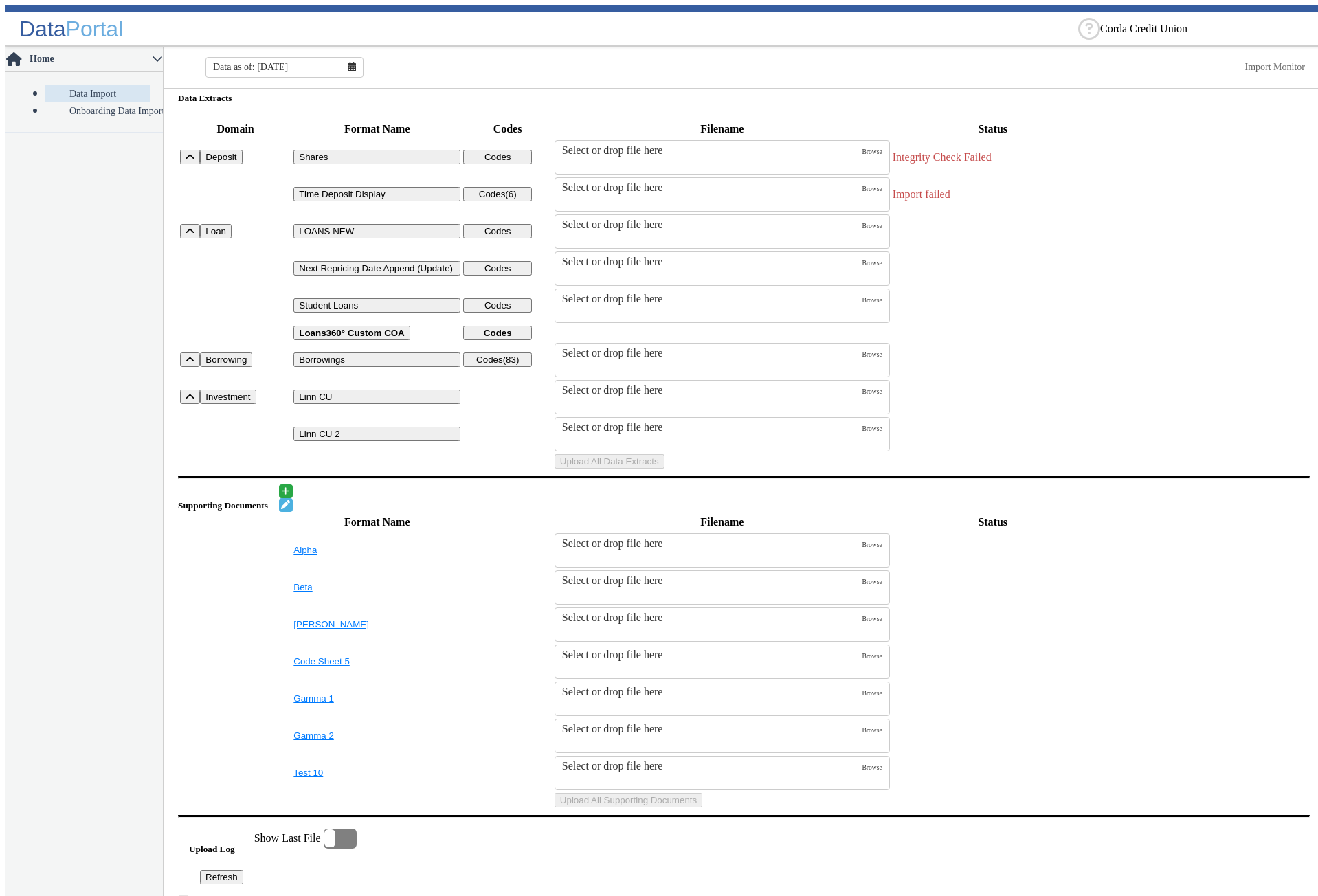
scroll to position [0, 0]
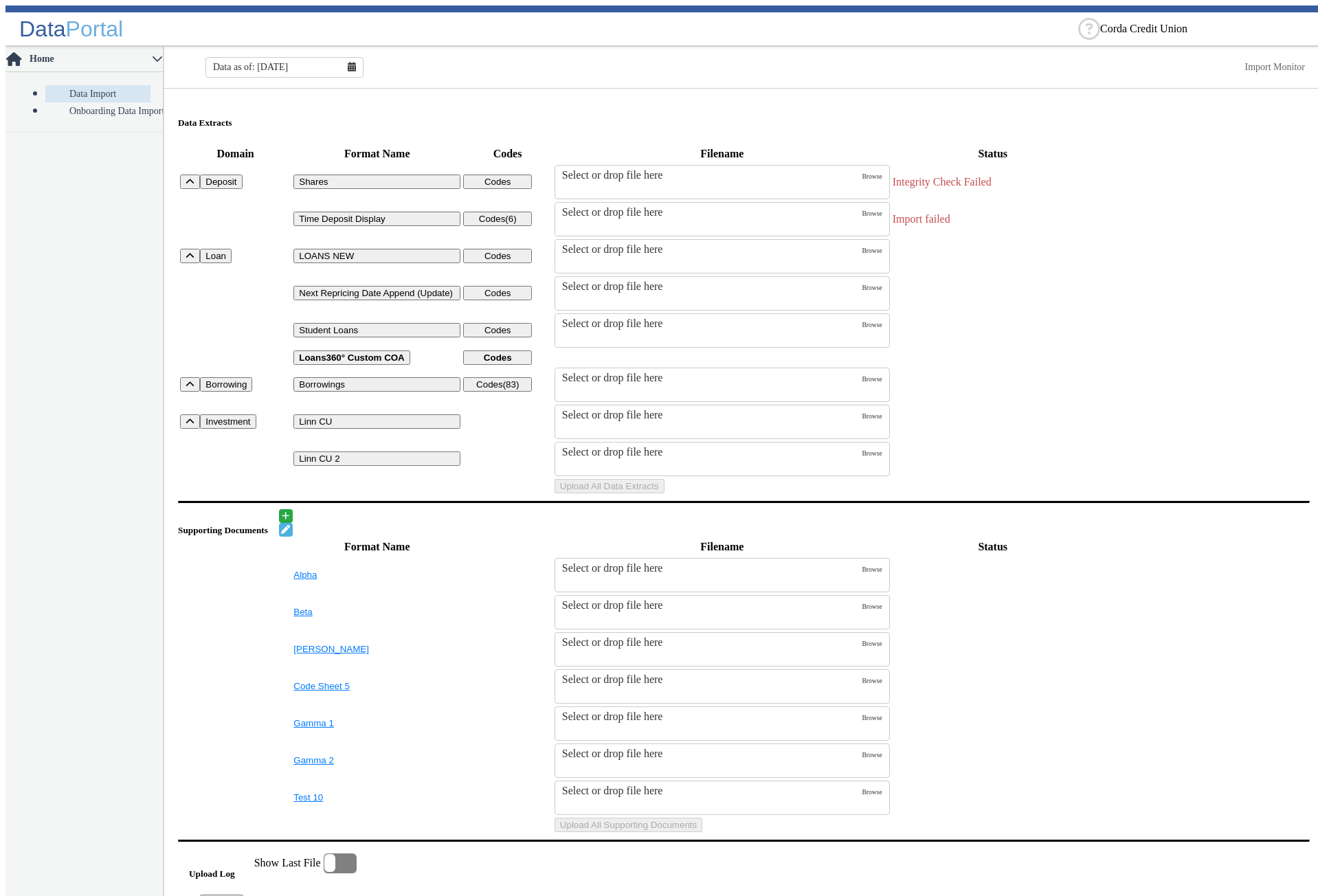
click at [1155, 208] on table "Domain Format Name Codes Filename Status Deposit Shares Codes Select or drop fi…" at bounding box center [744, 320] width 1132 height 352
click at [1154, 233] on table "Domain Format Name Codes Filename Status Deposit Shares Codes Select or drop fi…" at bounding box center [744, 320] width 1132 height 352
